Goal: Information Seeking & Learning: Learn about a topic

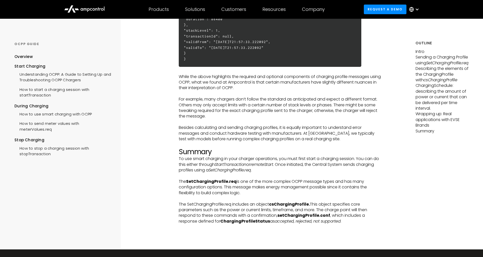
scroll to position [1578, 0]
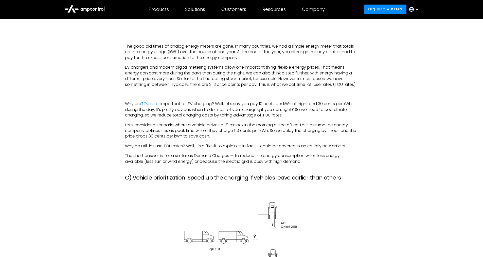
scroll to position [1423, 0]
